Goal: Contribute content: Add original content to the website for others to see

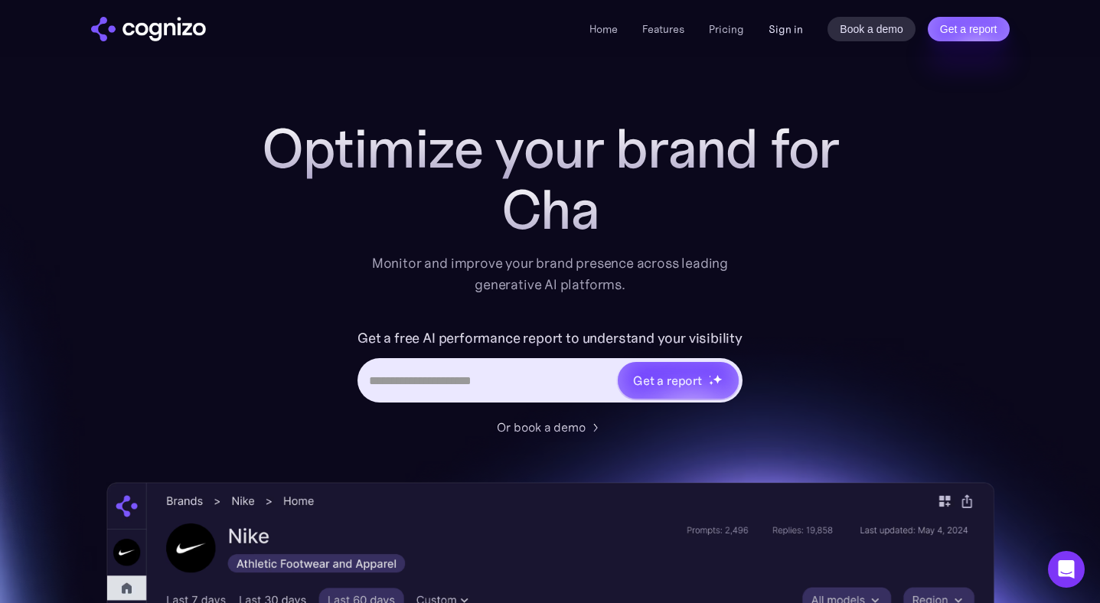
click at [770, 27] on link "Sign in" at bounding box center [786, 29] width 34 height 18
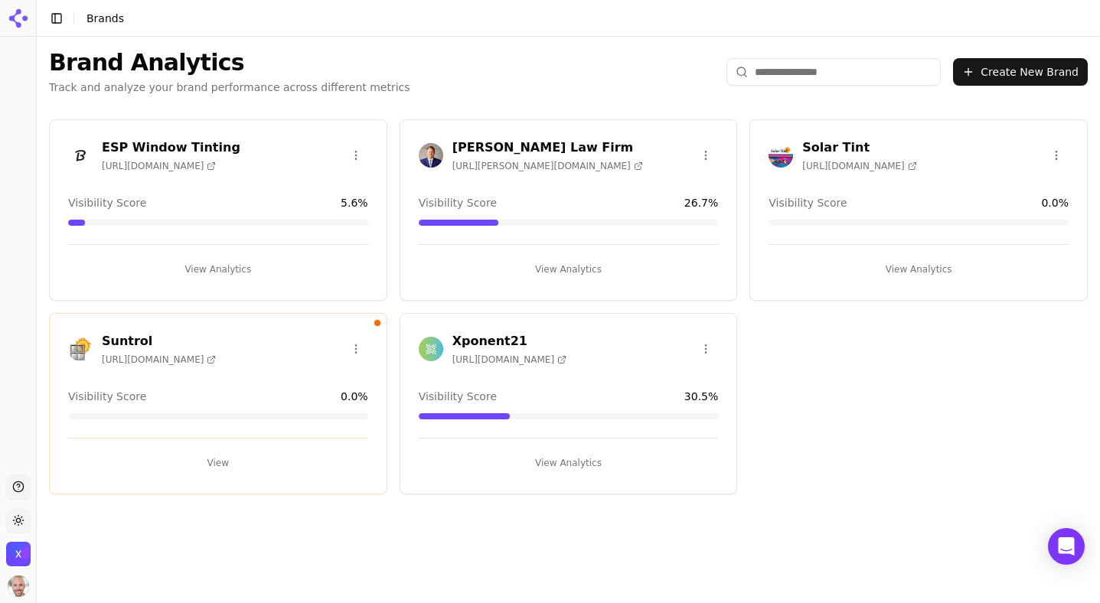
click at [478, 343] on h3 "Xponent21" at bounding box center [509, 341] width 114 height 18
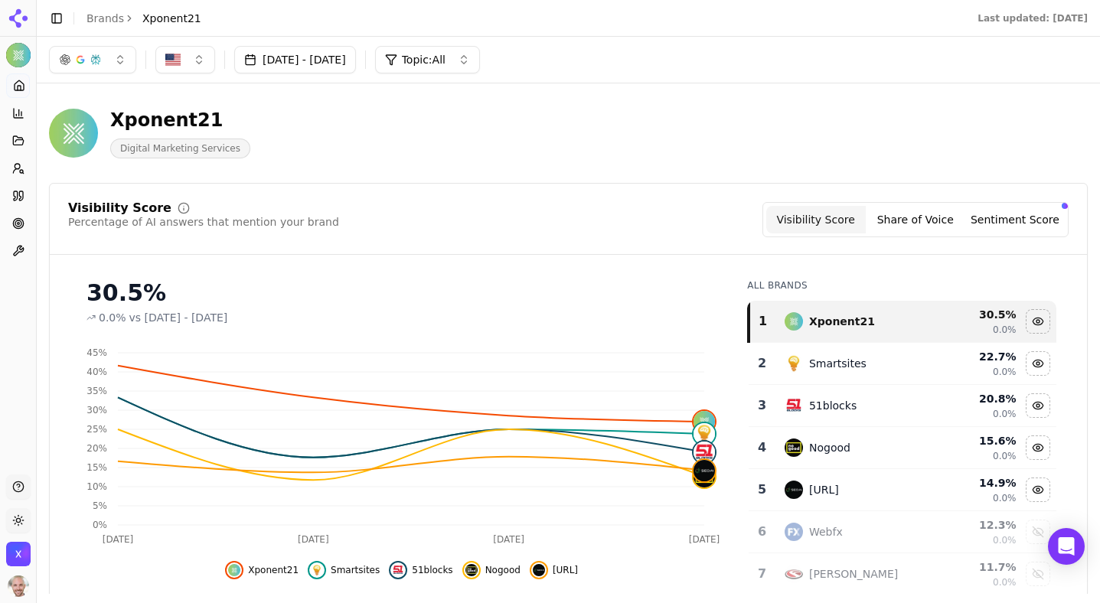
click at [916, 218] on button "Share of Voice" at bounding box center [916, 220] width 100 height 28
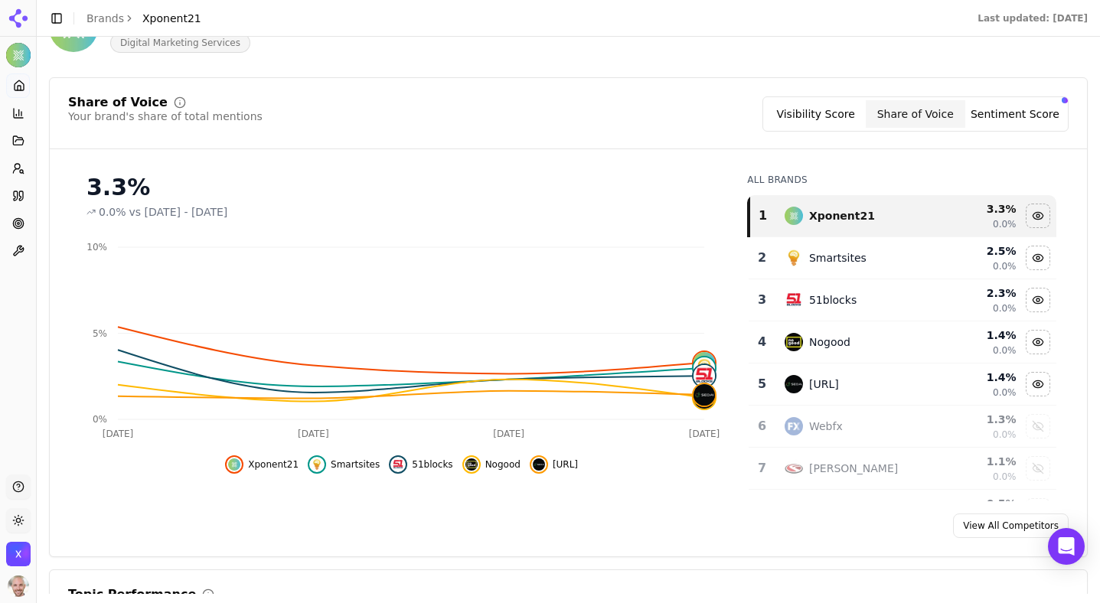
click at [998, 118] on button "Sentiment Score" at bounding box center [1015, 114] width 100 height 28
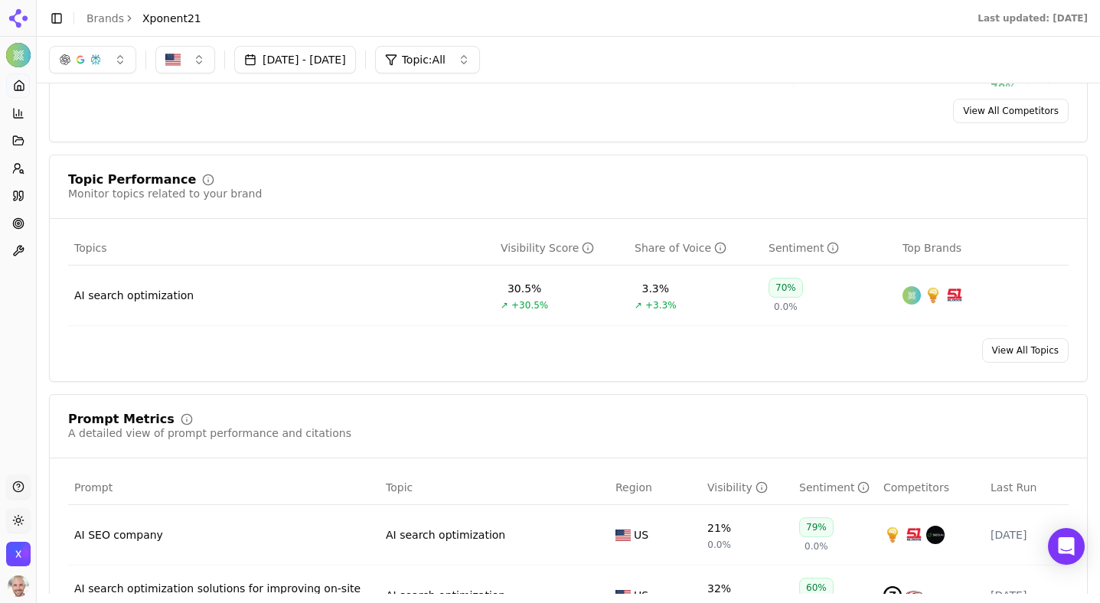
scroll to position [485, 0]
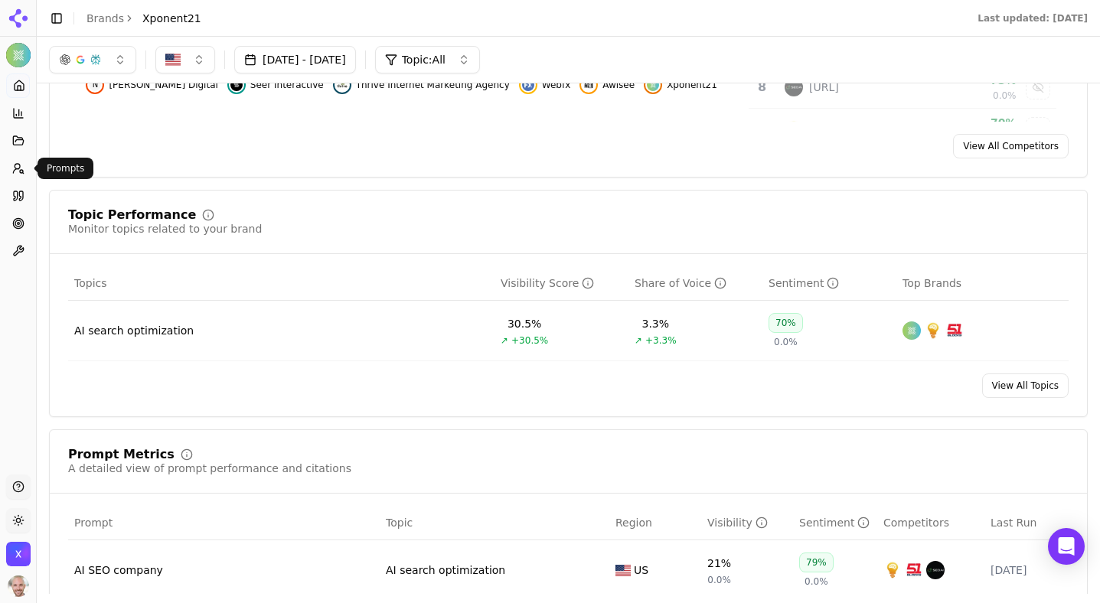
click at [18, 174] on icon at bounding box center [18, 168] width 12 height 12
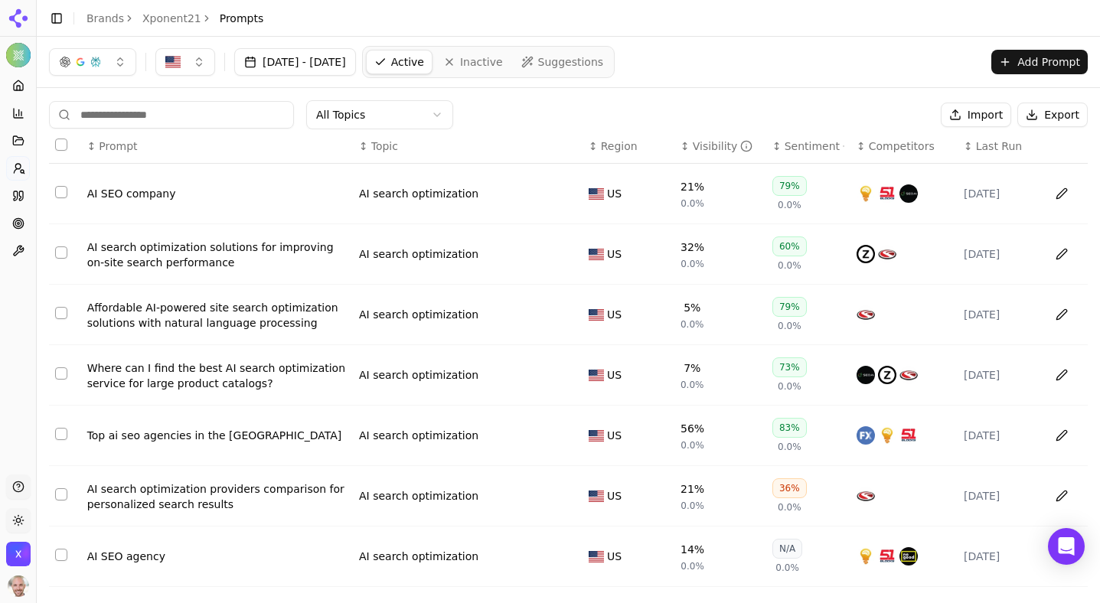
click at [58, 256] on button "Select row 2" at bounding box center [61, 253] width 12 height 12
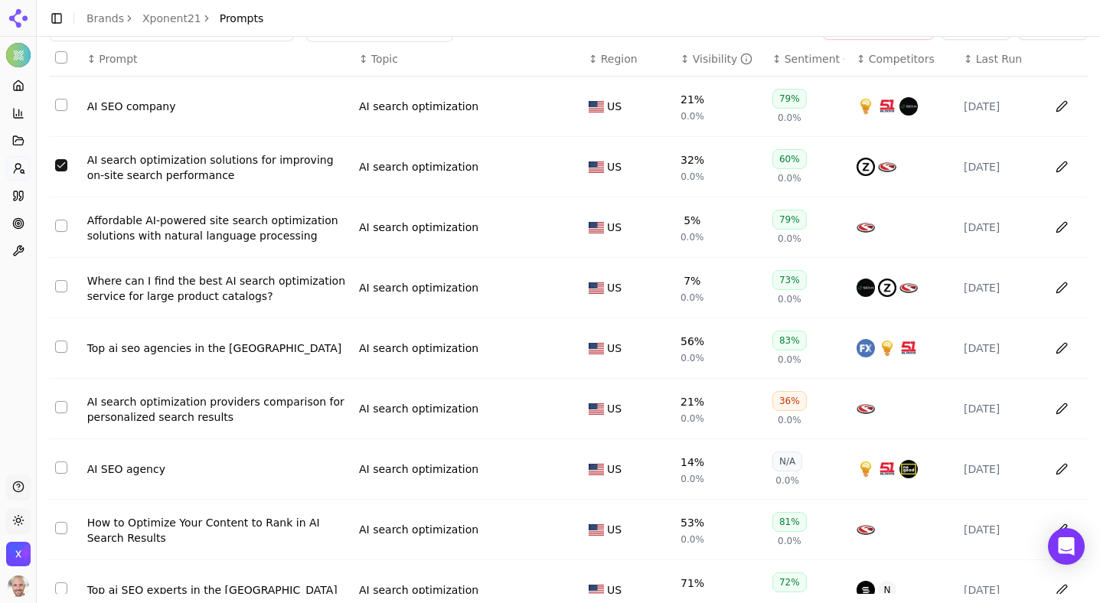
scroll to position [96, 0]
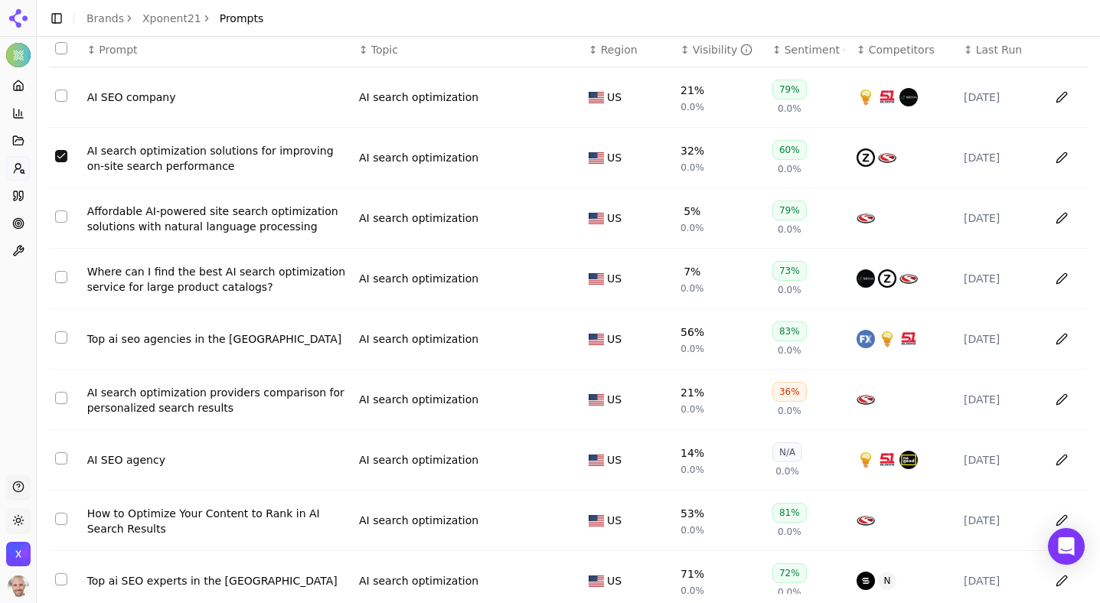
click at [63, 159] on button "Select row 2" at bounding box center [61, 156] width 12 height 12
click at [62, 220] on button "Select row 3" at bounding box center [61, 217] width 12 height 12
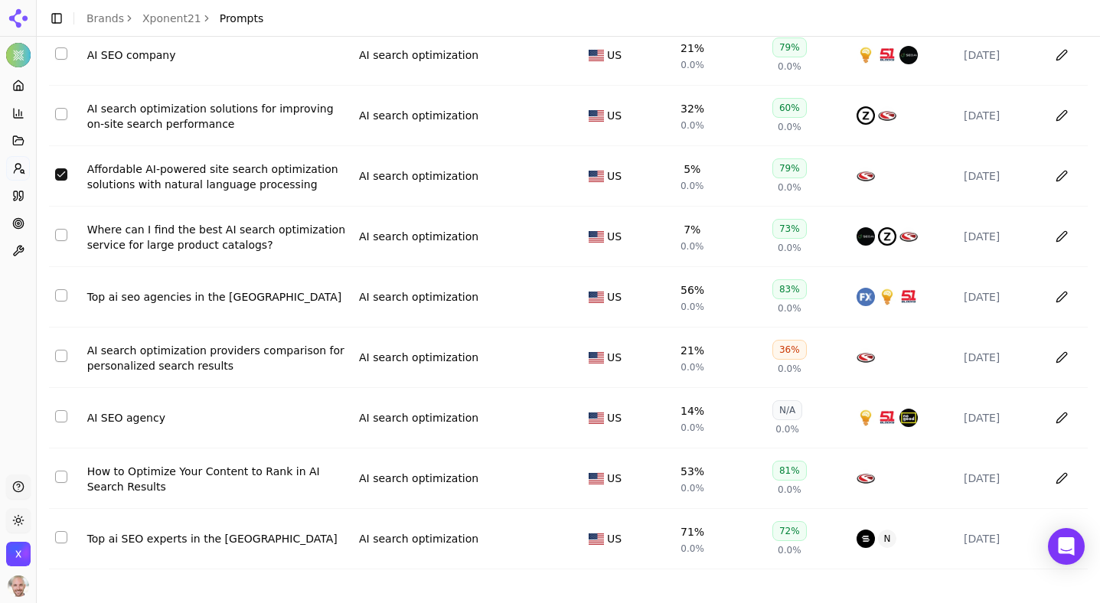
click at [60, 233] on button "Select row 4" at bounding box center [61, 235] width 12 height 12
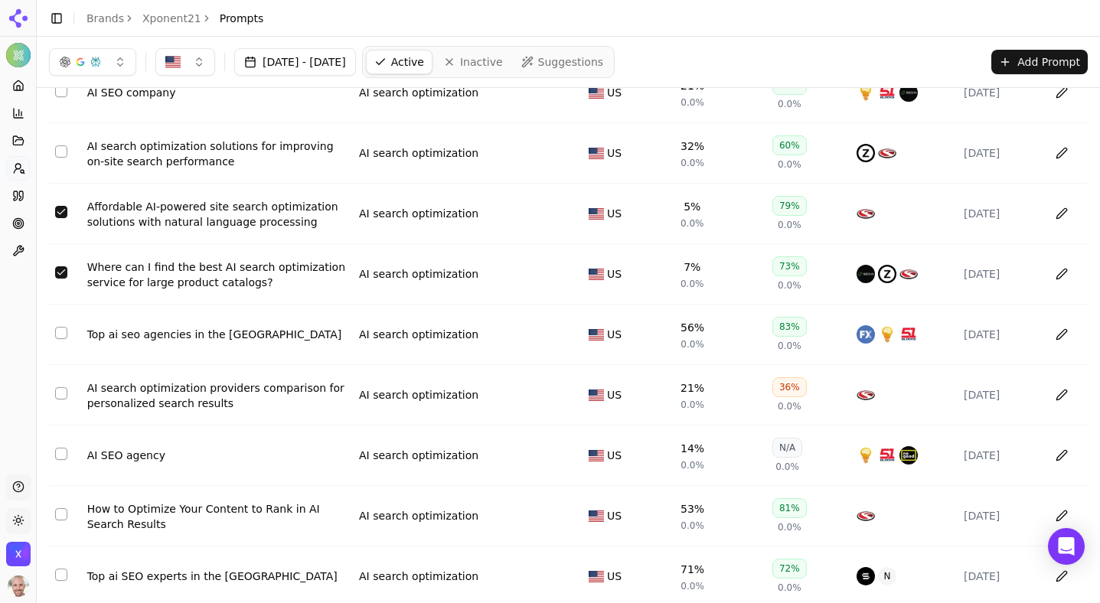
scroll to position [0, 0]
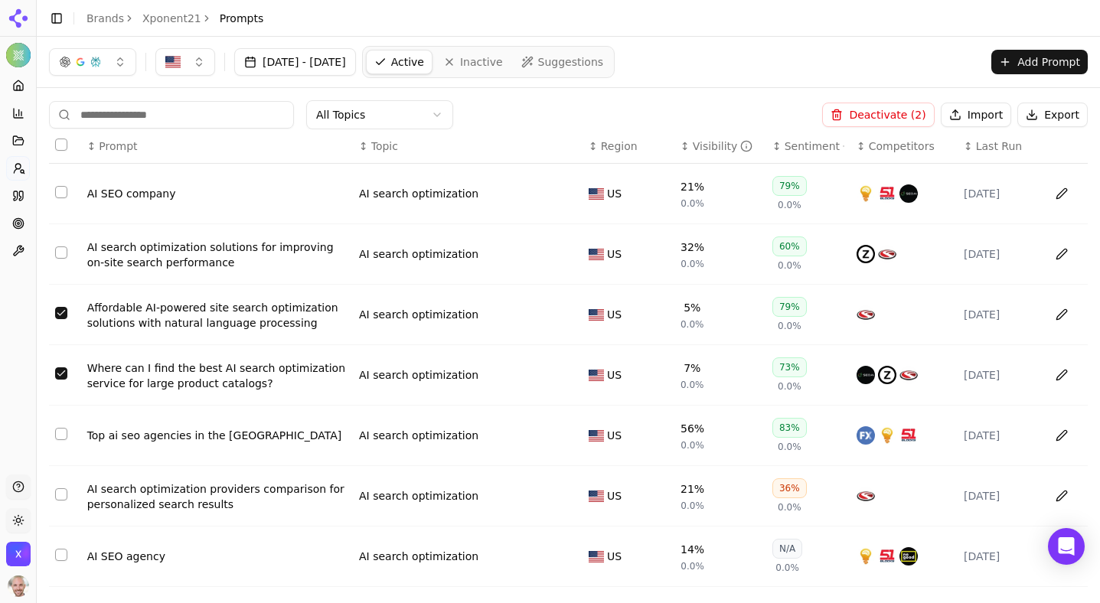
click at [887, 119] on button "Deactivate ( 2 )" at bounding box center [878, 115] width 112 height 25
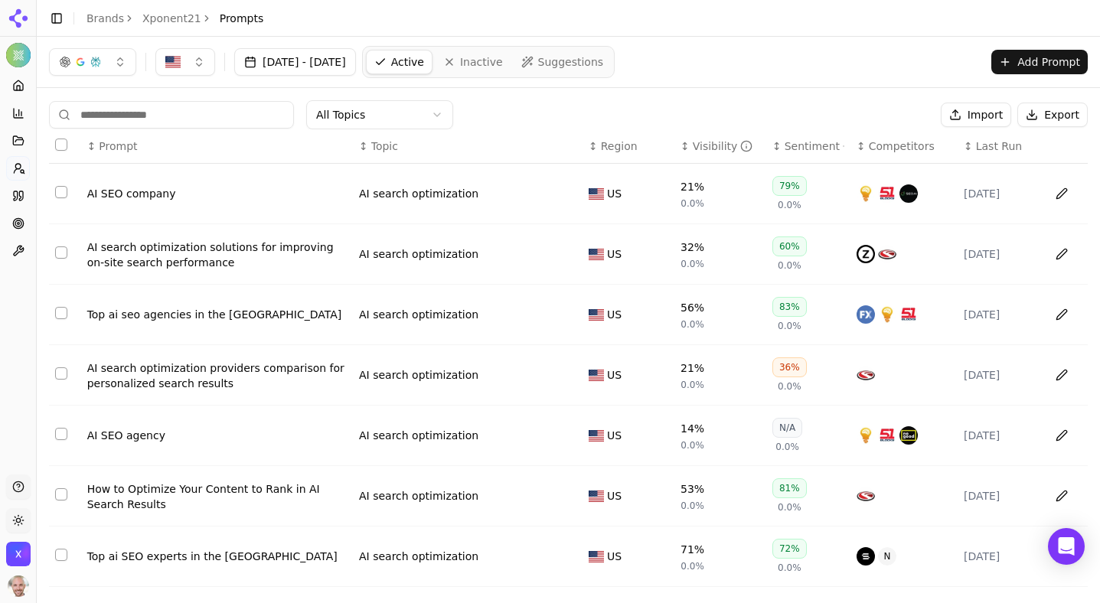
click at [577, 60] on link "Suggestions" at bounding box center [563, 62] width 98 height 25
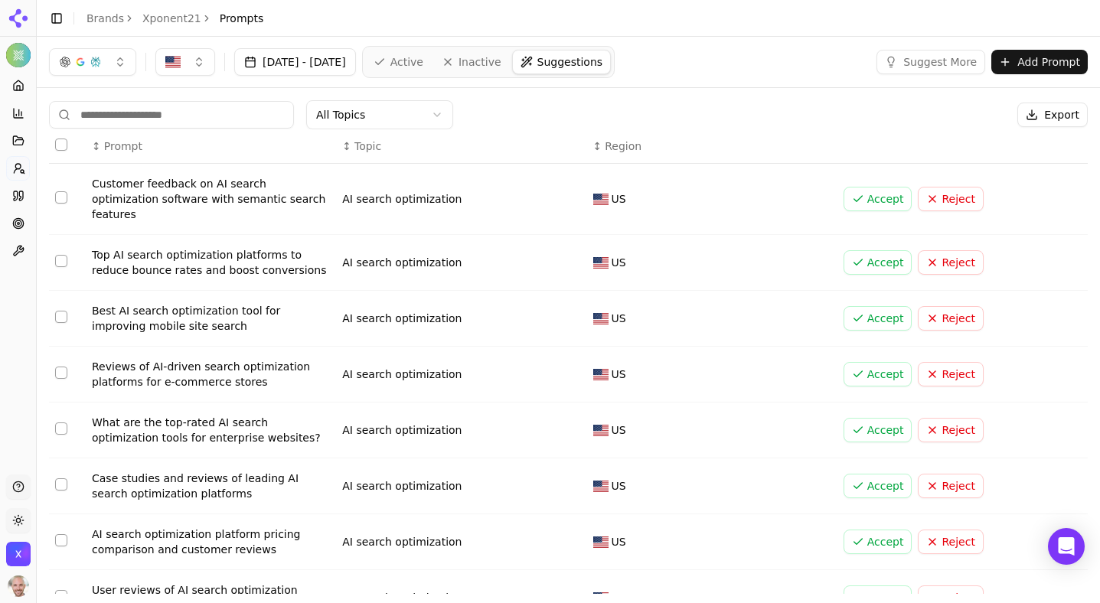
click at [423, 58] on span "Active" at bounding box center [406, 61] width 33 height 15
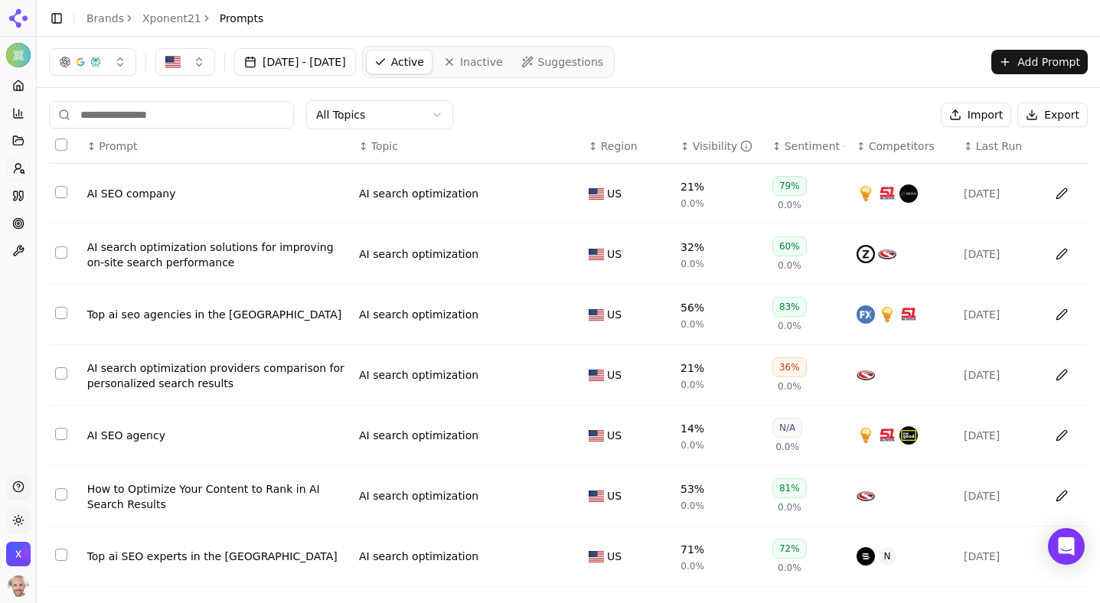
click at [155, 103] on input at bounding box center [171, 115] width 245 height 28
click at [1047, 64] on button "Add Prompt" at bounding box center [1040, 62] width 96 height 25
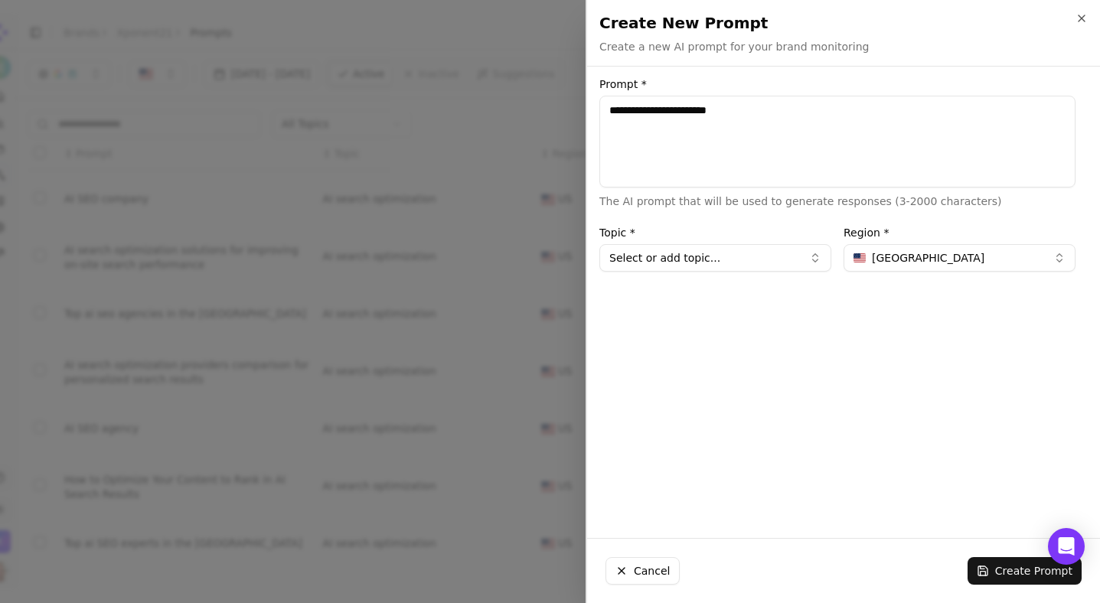
type textarea "**********"
click at [805, 255] on button "Select or add topic..." at bounding box center [715, 258] width 232 height 28
click at [663, 336] on div "AI search optimization" at bounding box center [678, 340] width 150 height 25
type input "**********"
click at [1007, 567] on button "Create Prompt" at bounding box center [1025, 571] width 114 height 28
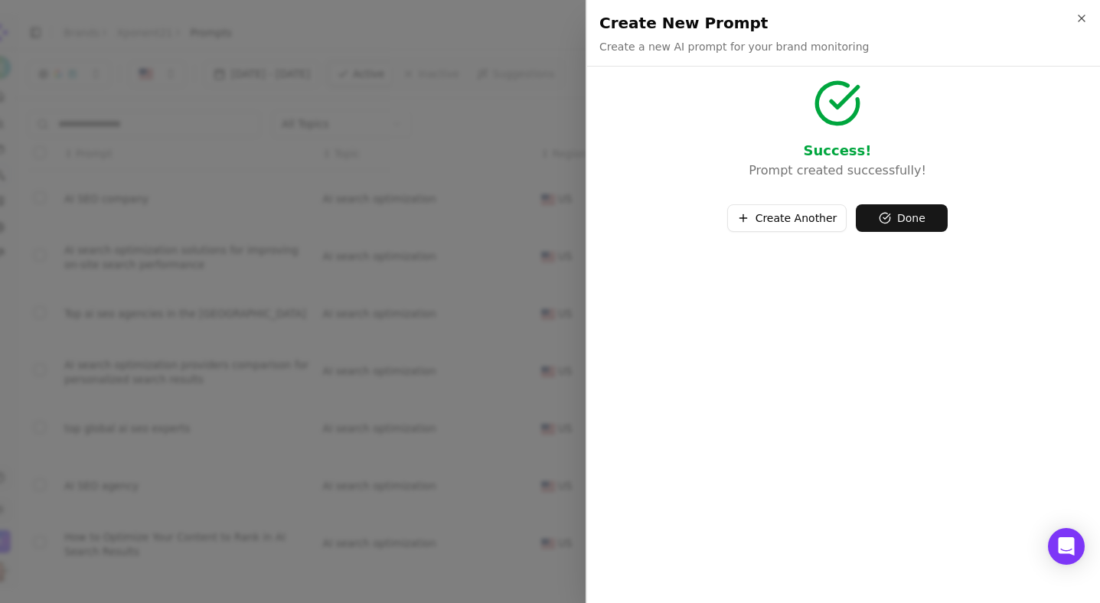
click at [886, 222] on button "Done" at bounding box center [902, 218] width 92 height 28
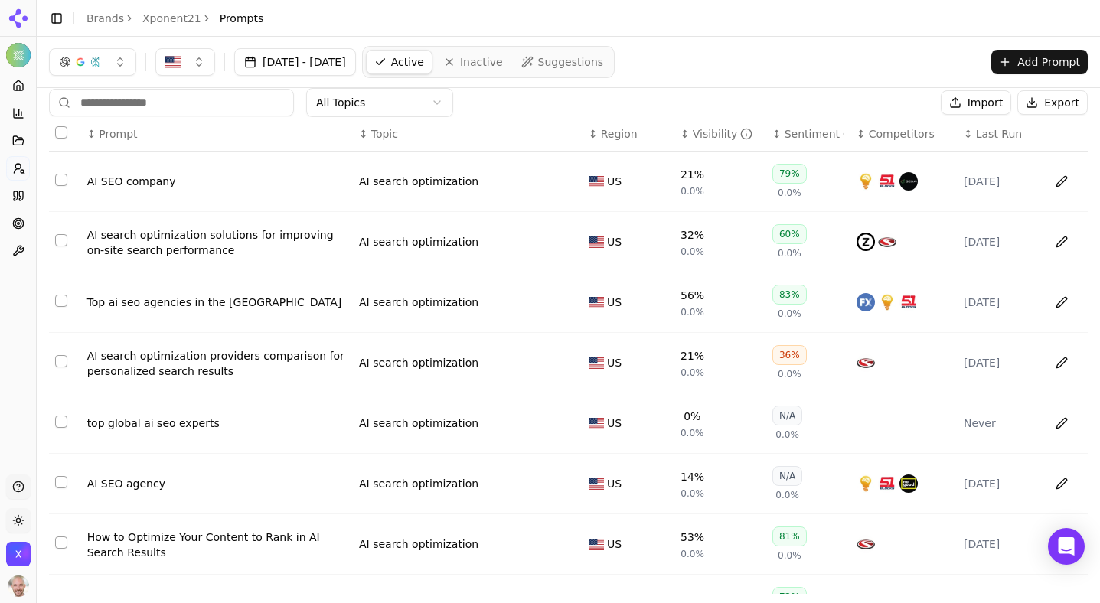
scroll to position [13, 0]
click at [1062, 421] on button "Data table" at bounding box center [1062, 422] width 25 height 25
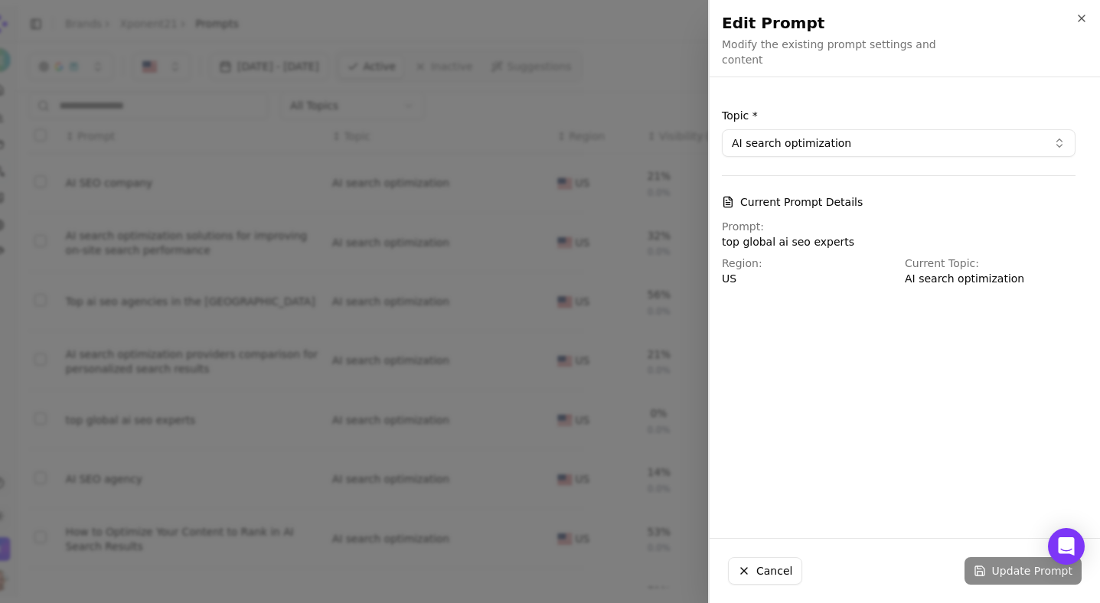
click at [755, 564] on button "Cancel" at bounding box center [765, 571] width 74 height 28
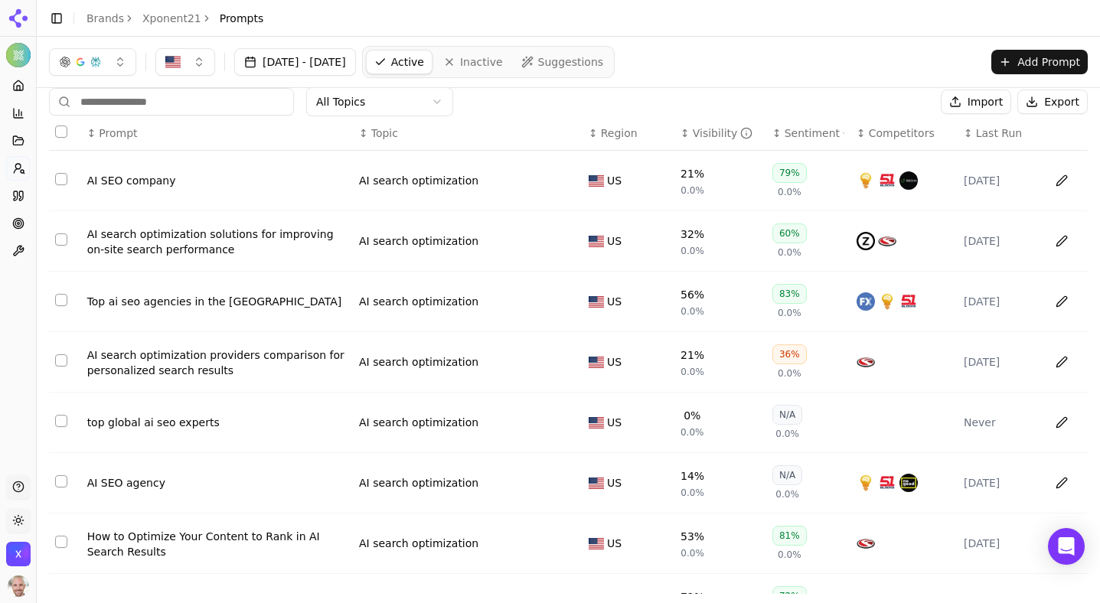
click at [1064, 424] on button "Data table" at bounding box center [1062, 422] width 25 height 25
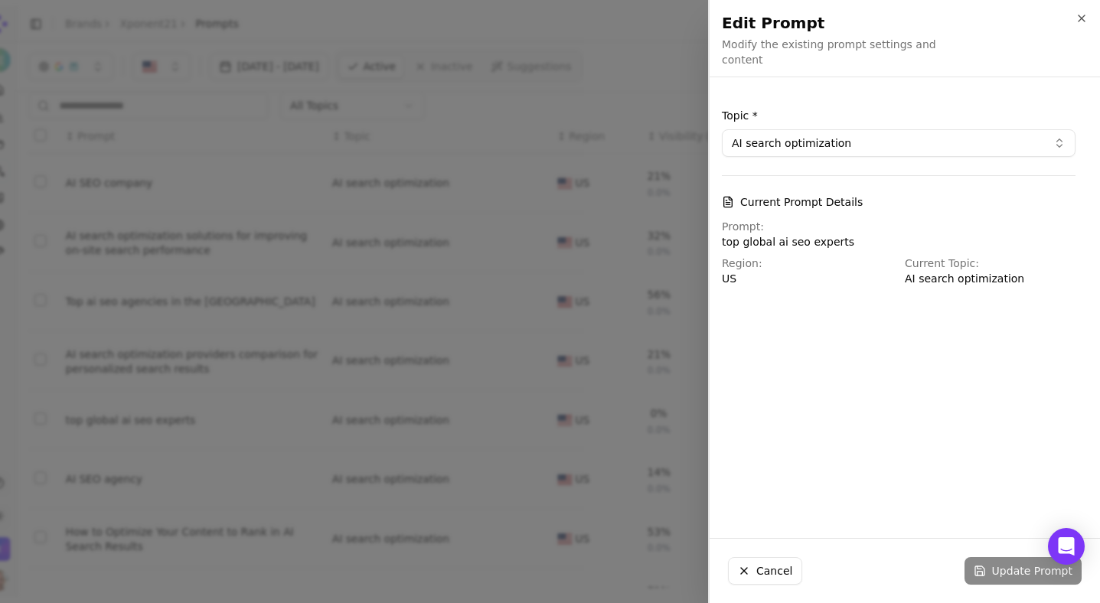
click at [775, 567] on button "Cancel" at bounding box center [765, 571] width 74 height 28
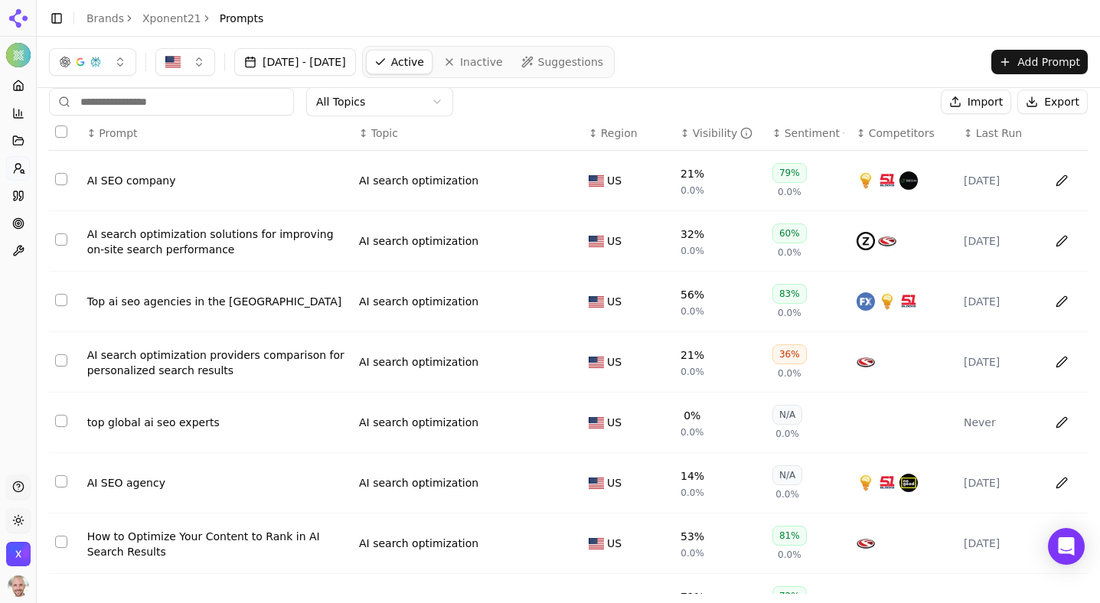
click at [60, 424] on button "Select row 5" at bounding box center [61, 421] width 12 height 12
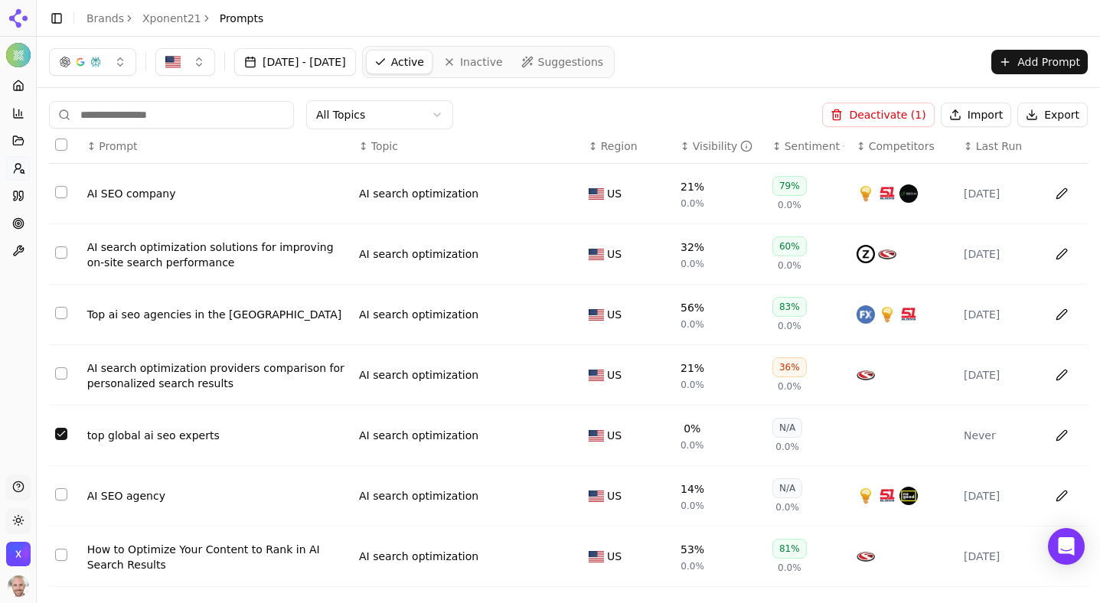
click at [860, 112] on button "Deactivate ( 1 )" at bounding box center [878, 115] width 112 height 25
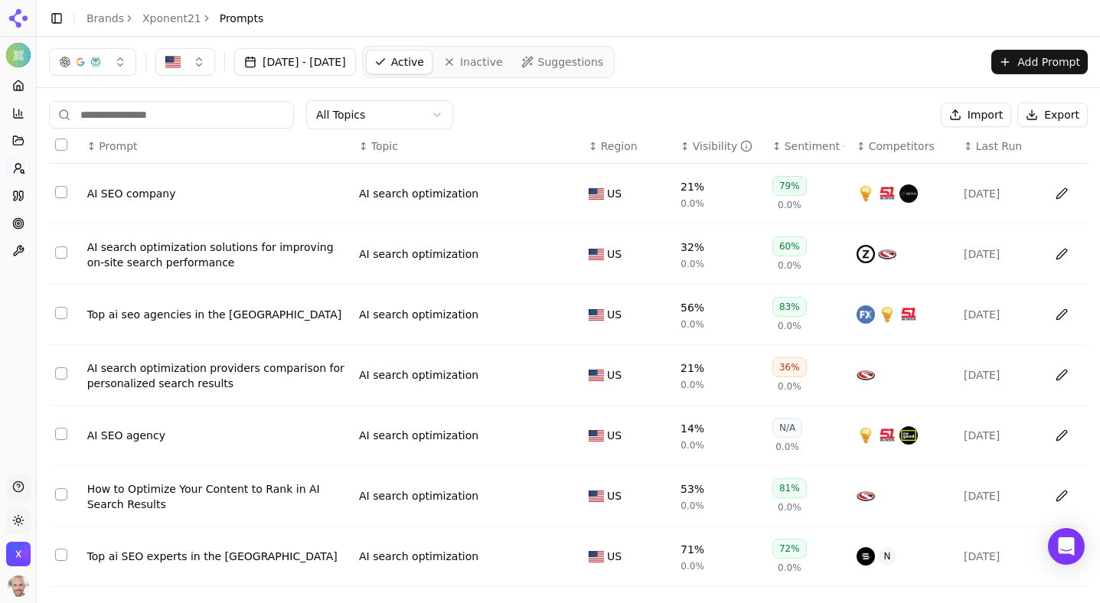
click at [1024, 57] on button "Add Prompt" at bounding box center [1040, 62] width 96 height 25
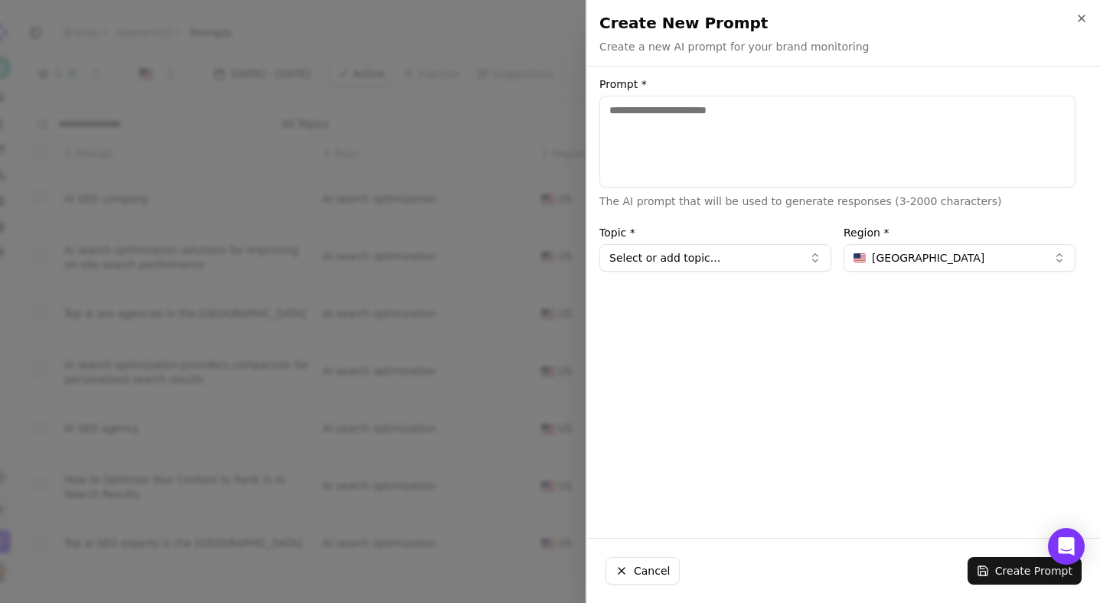
click at [825, 153] on textarea "Prompt *" at bounding box center [837, 142] width 476 height 92
click at [613, 108] on textarea "**********" at bounding box center [837, 142] width 476 height 92
click at [828, 109] on textarea "**********" at bounding box center [837, 142] width 476 height 92
type textarea "**********"
click at [754, 269] on button "Select or add topic..." at bounding box center [715, 258] width 232 height 28
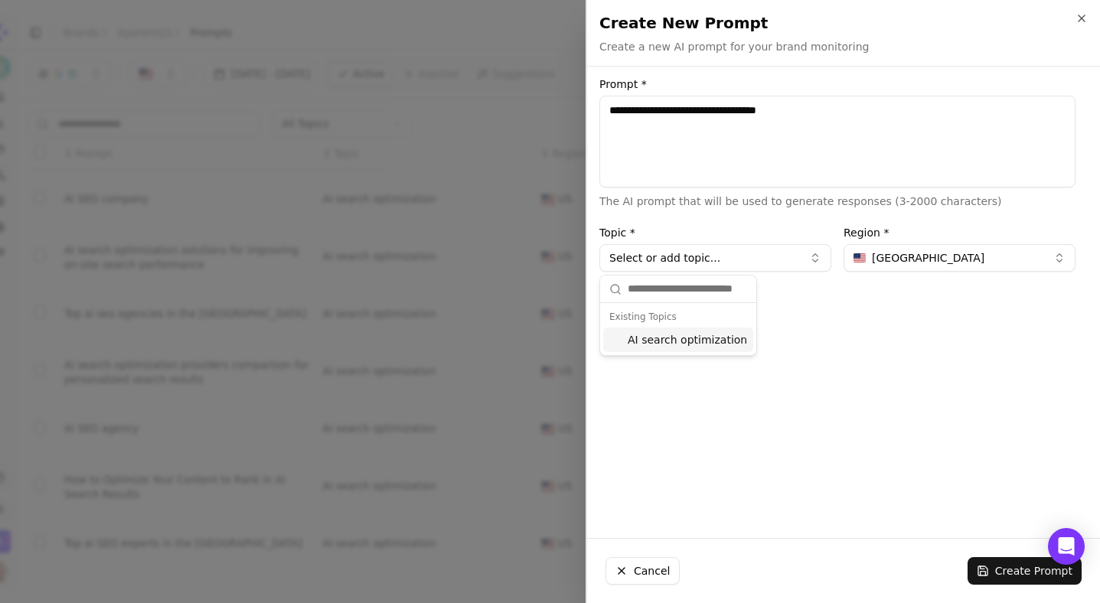
click at [684, 338] on div "AI search optimization" at bounding box center [678, 340] width 150 height 25
type input "**********"
click at [1001, 579] on button "Create Prompt" at bounding box center [1025, 571] width 114 height 28
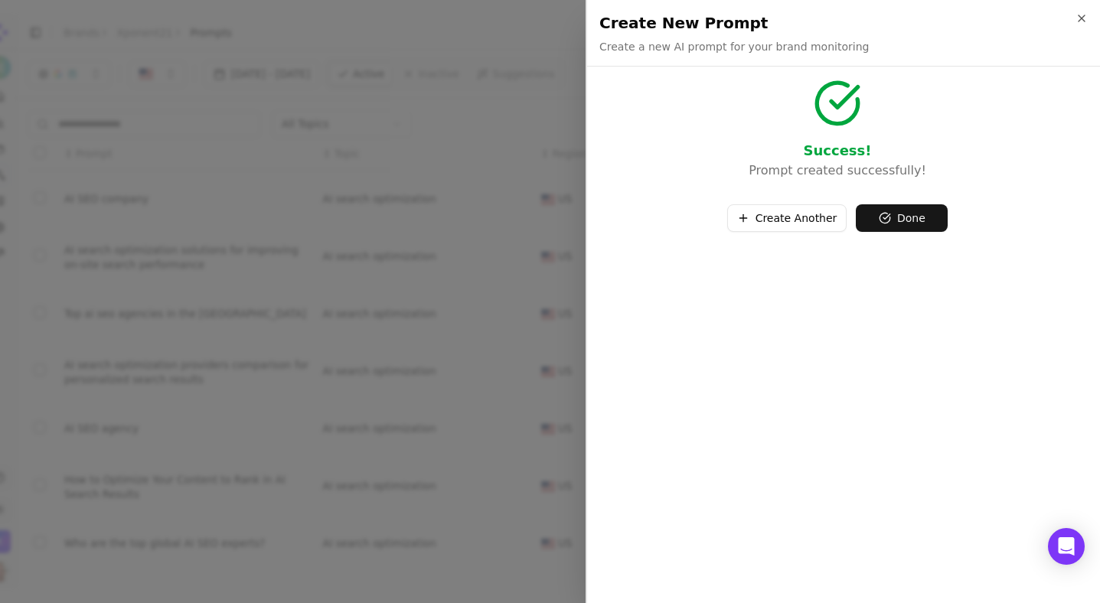
click at [906, 231] on button "Done" at bounding box center [902, 218] width 92 height 28
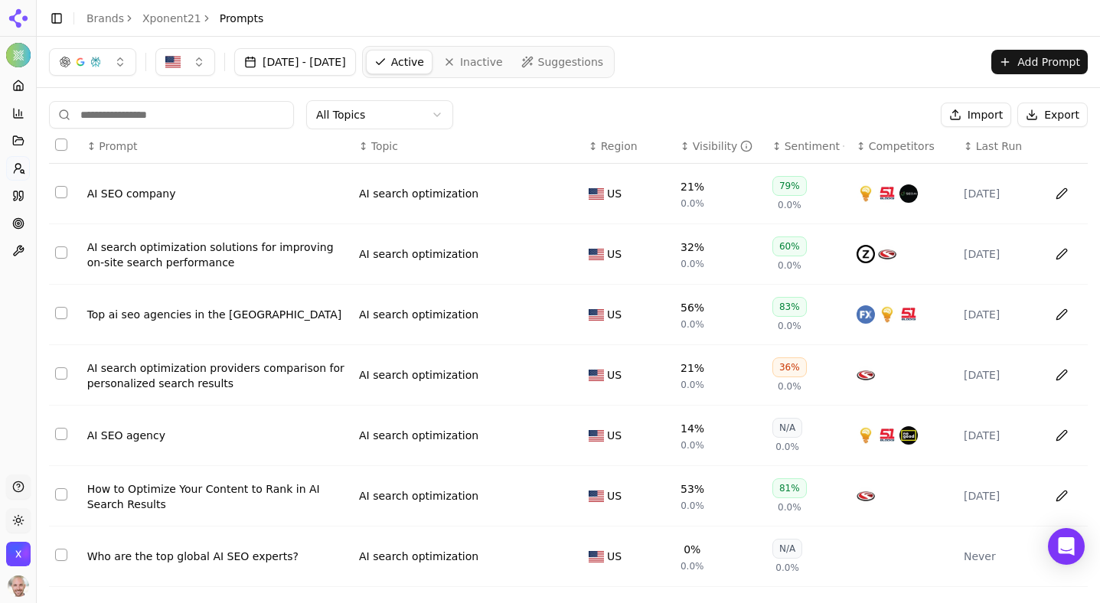
click at [1022, 61] on button "Add Prompt" at bounding box center [1040, 62] width 96 height 25
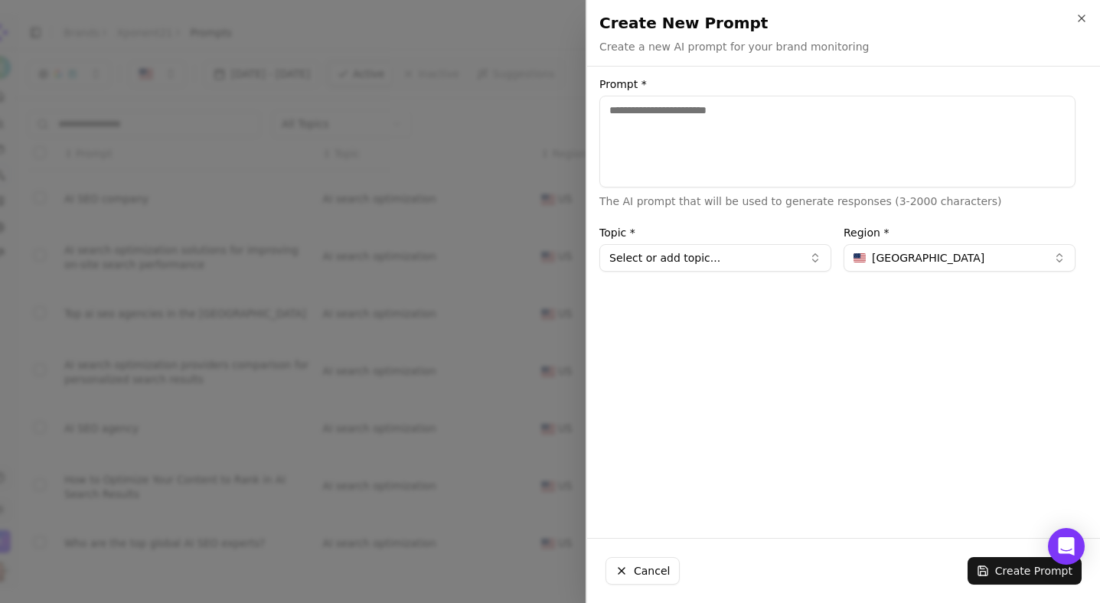
click at [901, 137] on textarea "Prompt *" at bounding box center [837, 142] width 476 height 92
click at [642, 106] on textarea "**********" at bounding box center [837, 142] width 476 height 92
click at [684, 105] on textarea "**********" at bounding box center [837, 142] width 476 height 92
type textarea "**********"
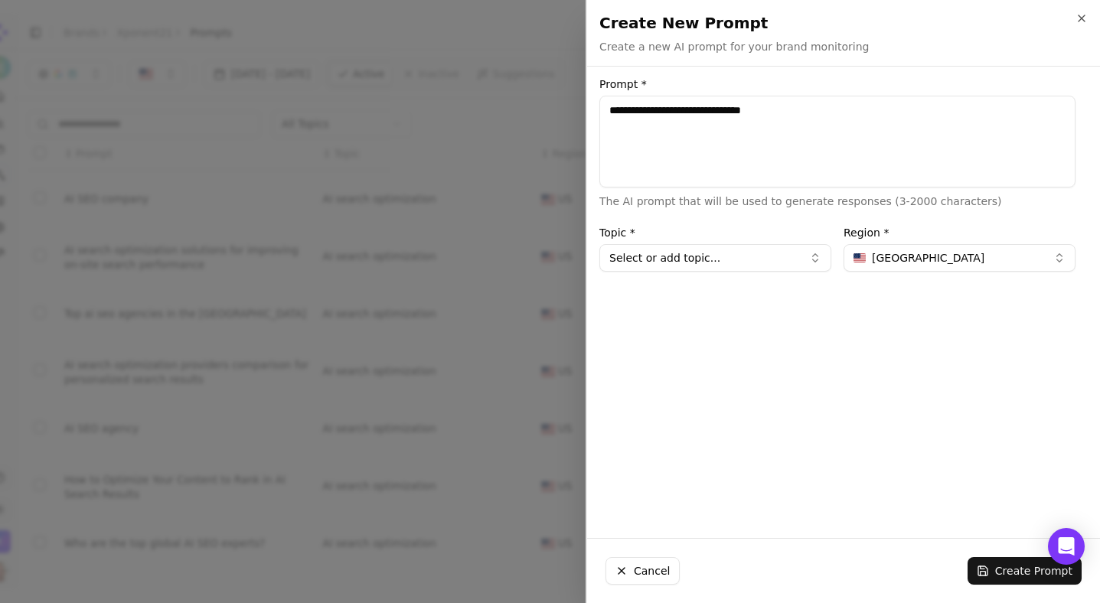
click at [714, 260] on button "Select or add topic..." at bounding box center [715, 258] width 232 height 28
click at [665, 335] on div "AI search optimization" at bounding box center [678, 340] width 150 height 25
type input "**********"
click at [1003, 572] on button "Create Prompt" at bounding box center [1025, 571] width 114 height 28
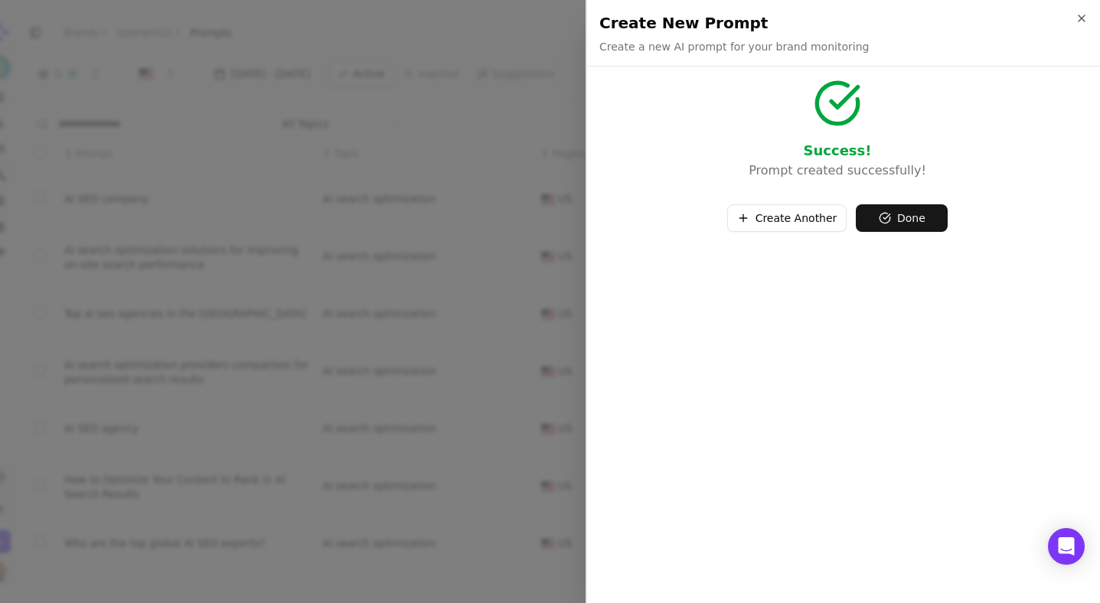
click at [796, 221] on button "Create Another" at bounding box center [787, 218] width 120 height 28
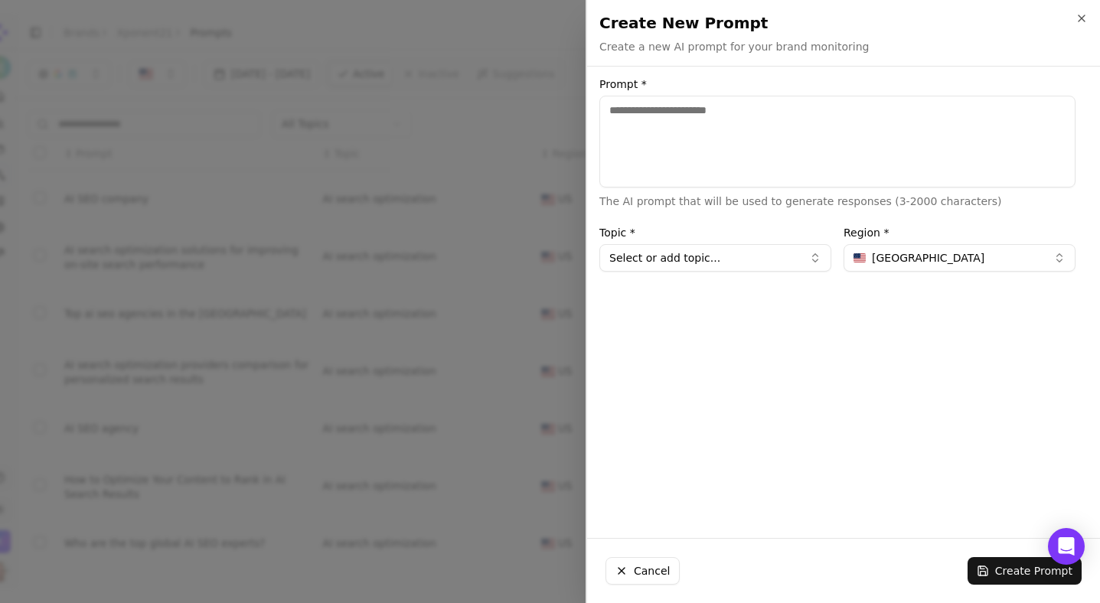
click at [667, 141] on textarea "Prompt *" at bounding box center [837, 142] width 476 height 92
